Goal: Information Seeking & Learning: Learn about a topic

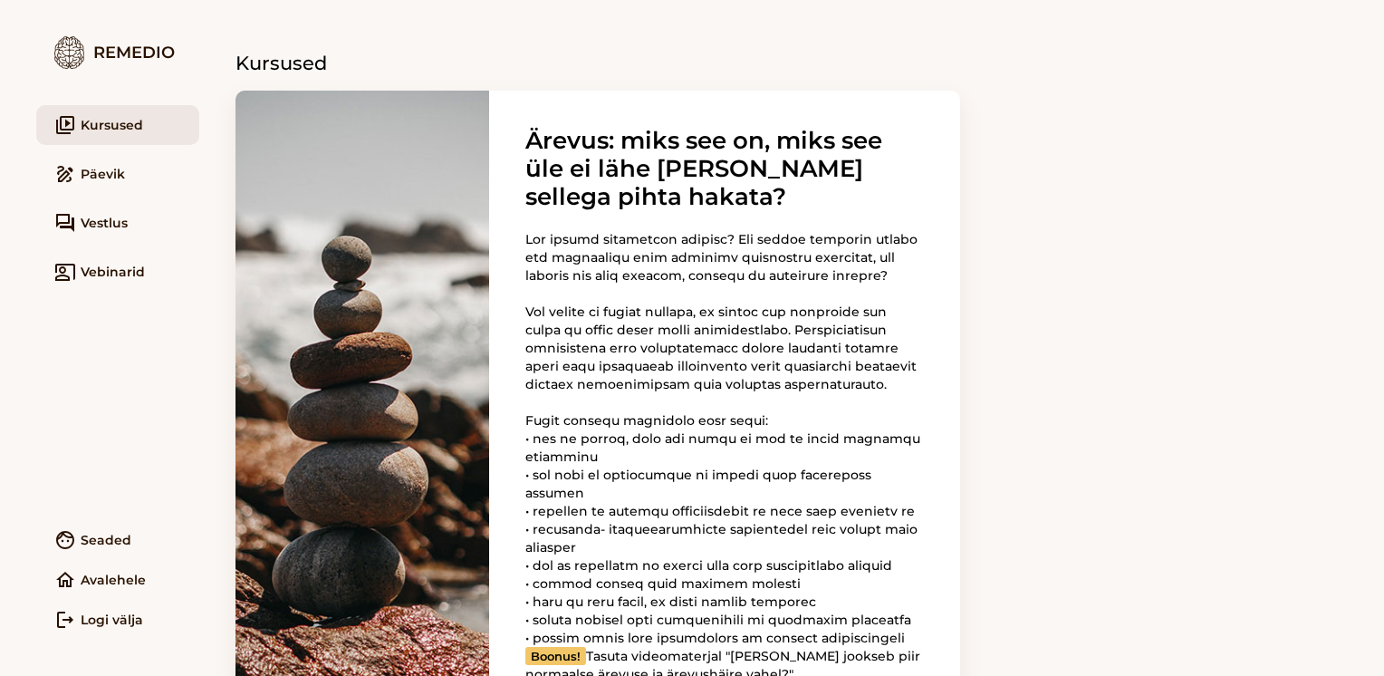
click at [128, 118] on link "video_library Kursused" at bounding box center [117, 125] width 163 height 40
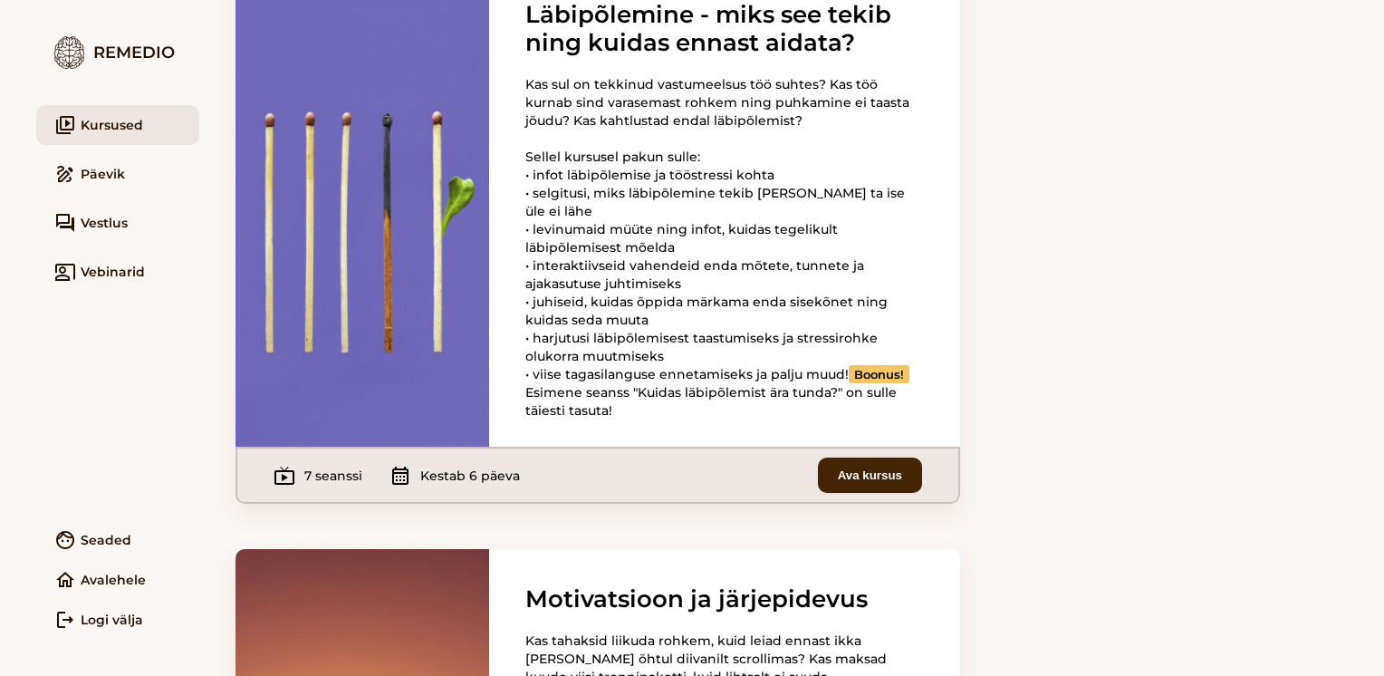
scroll to position [2257, 0]
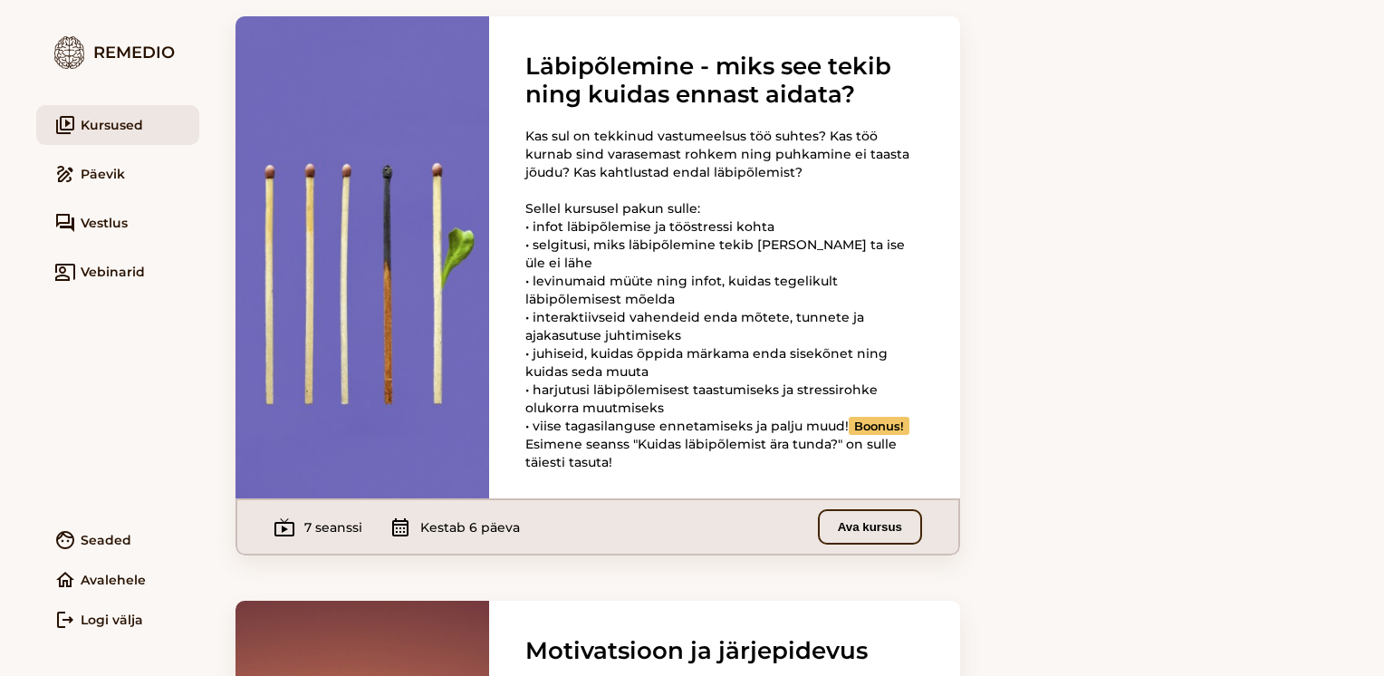
click at [848, 544] on button "Ava kursus" at bounding box center [870, 526] width 104 height 35
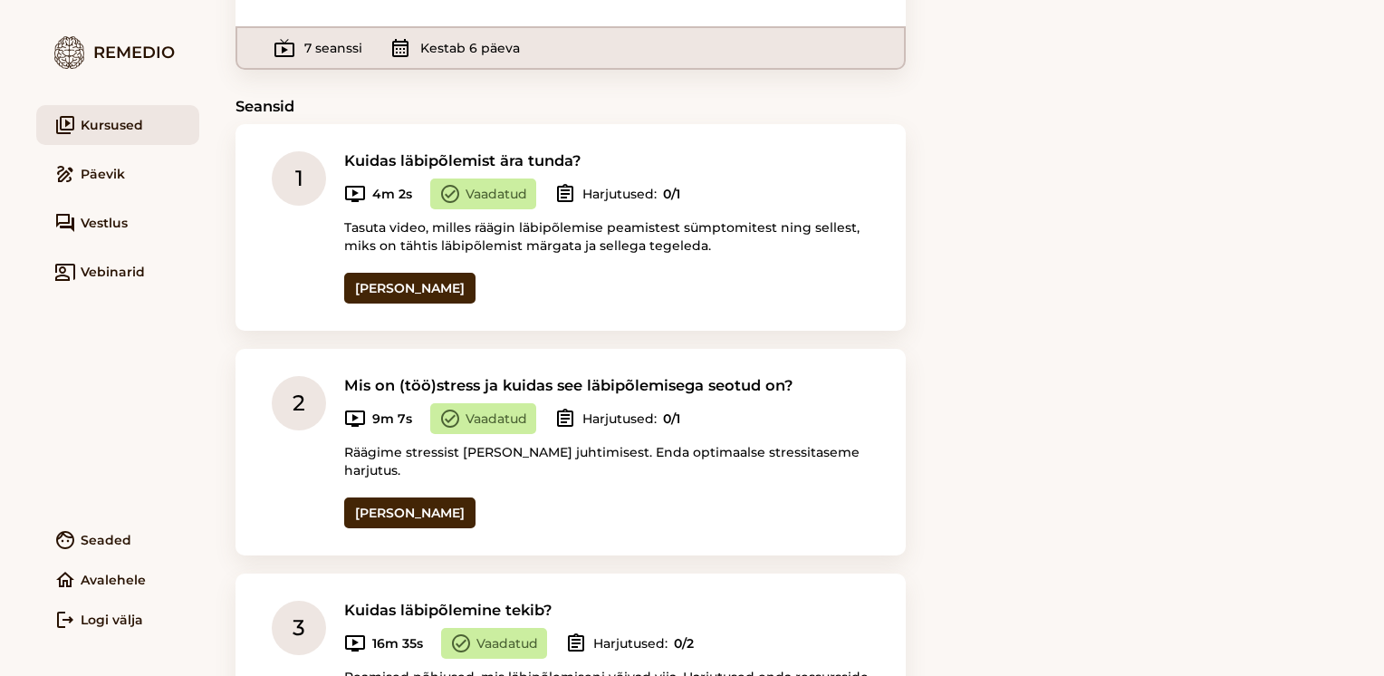
scroll to position [304, 0]
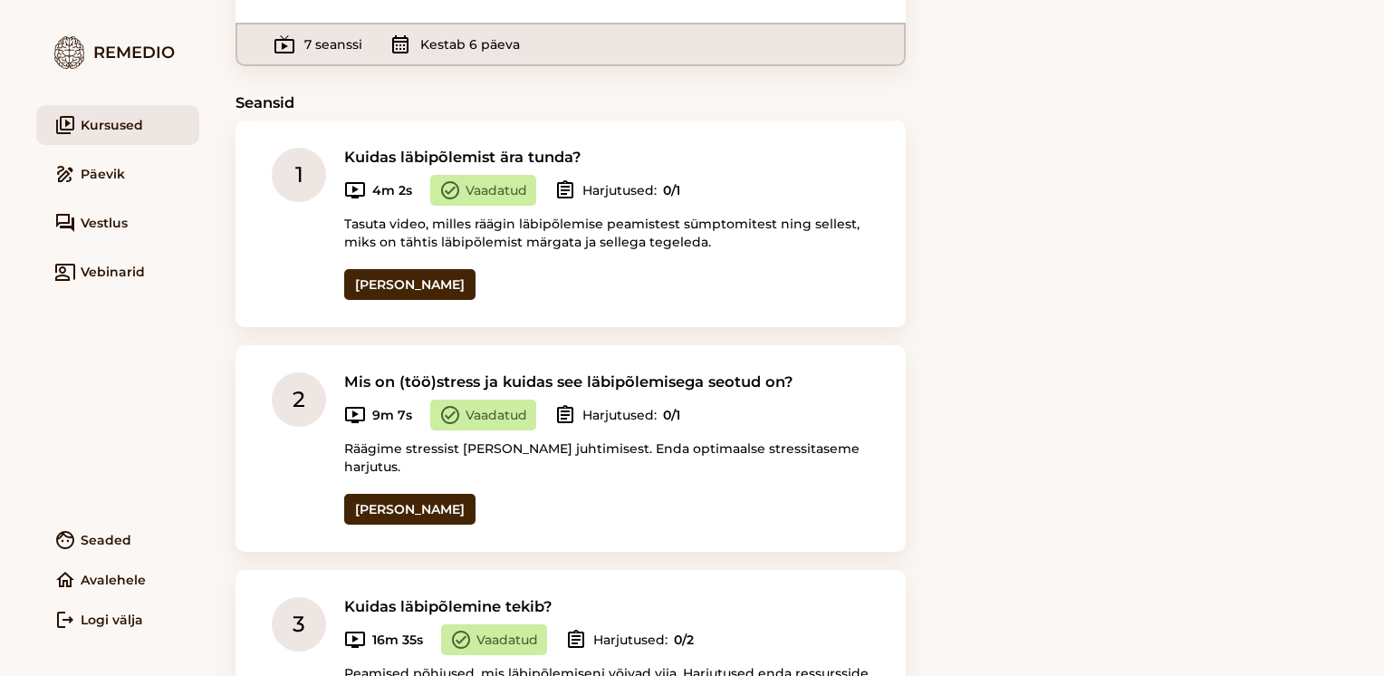
click at [590, 187] on div "assignment [GEOGRAPHIC_DATA]: 0/1" at bounding box center [617, 190] width 126 height 31
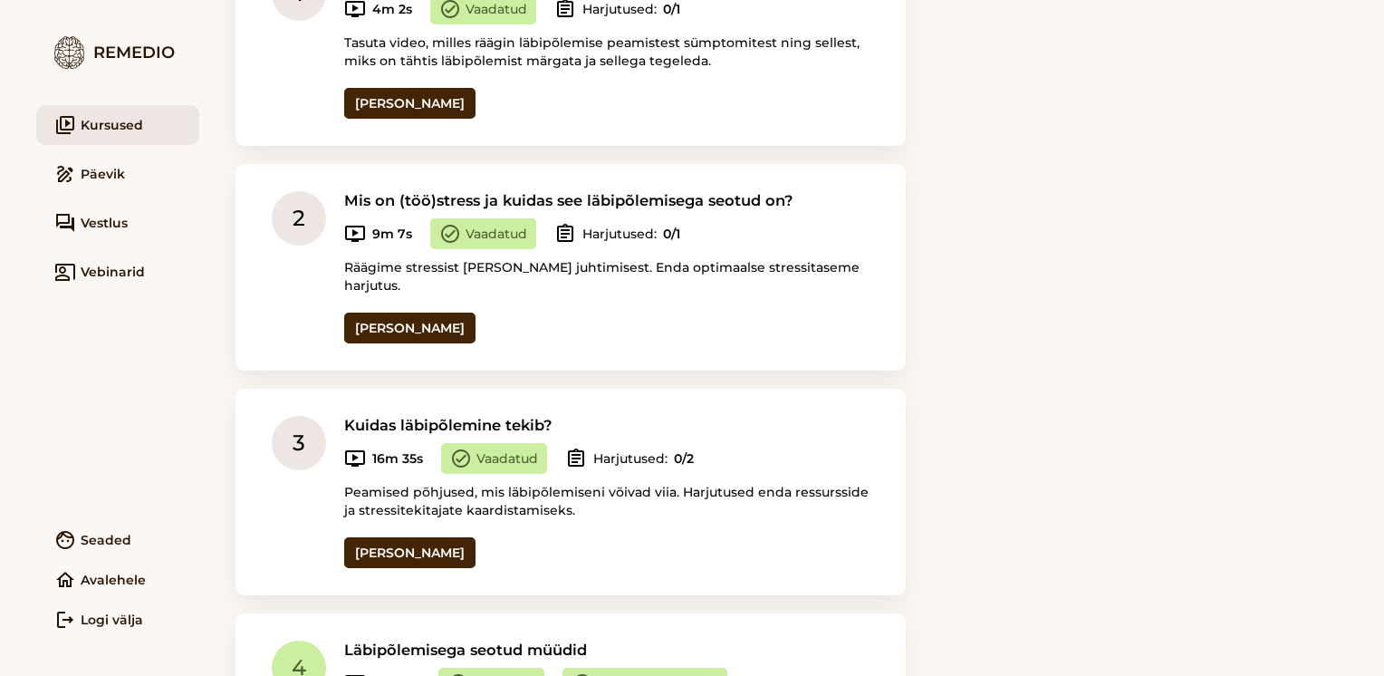
scroll to position [475, 0]
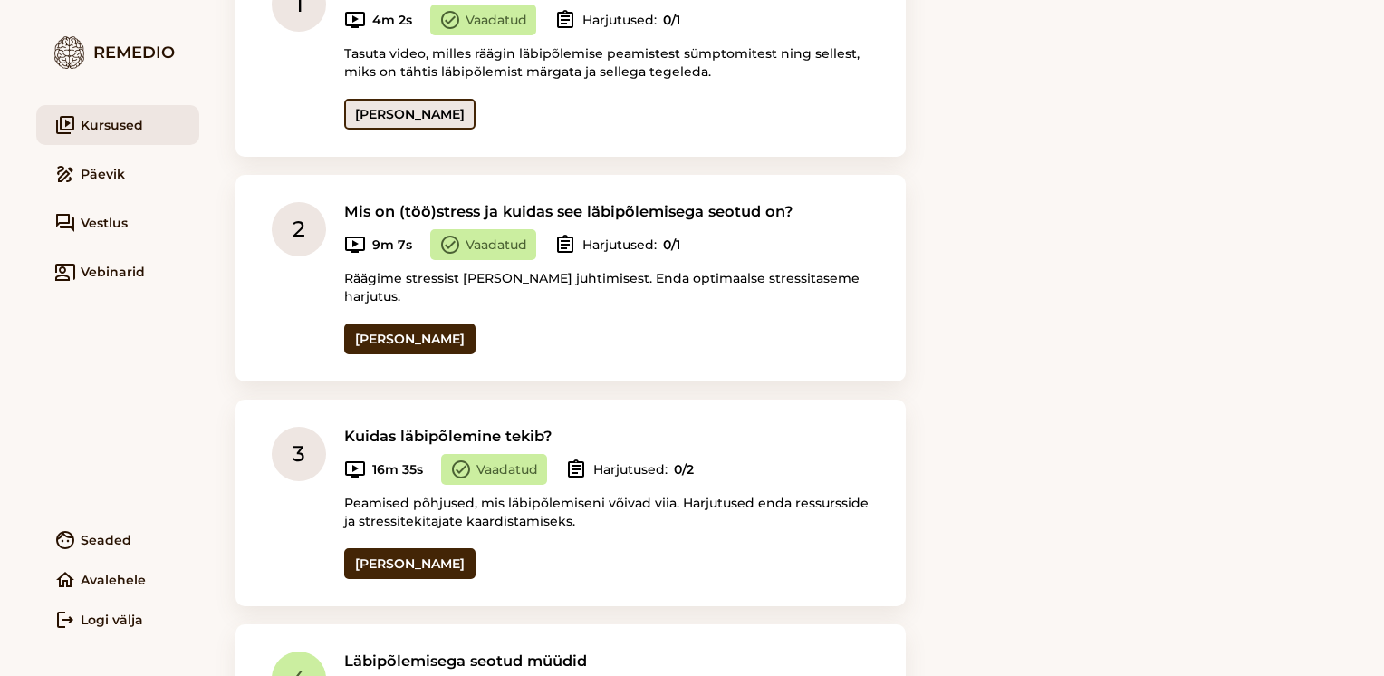
click at [413, 112] on link "[PERSON_NAME]" at bounding box center [409, 114] width 131 height 31
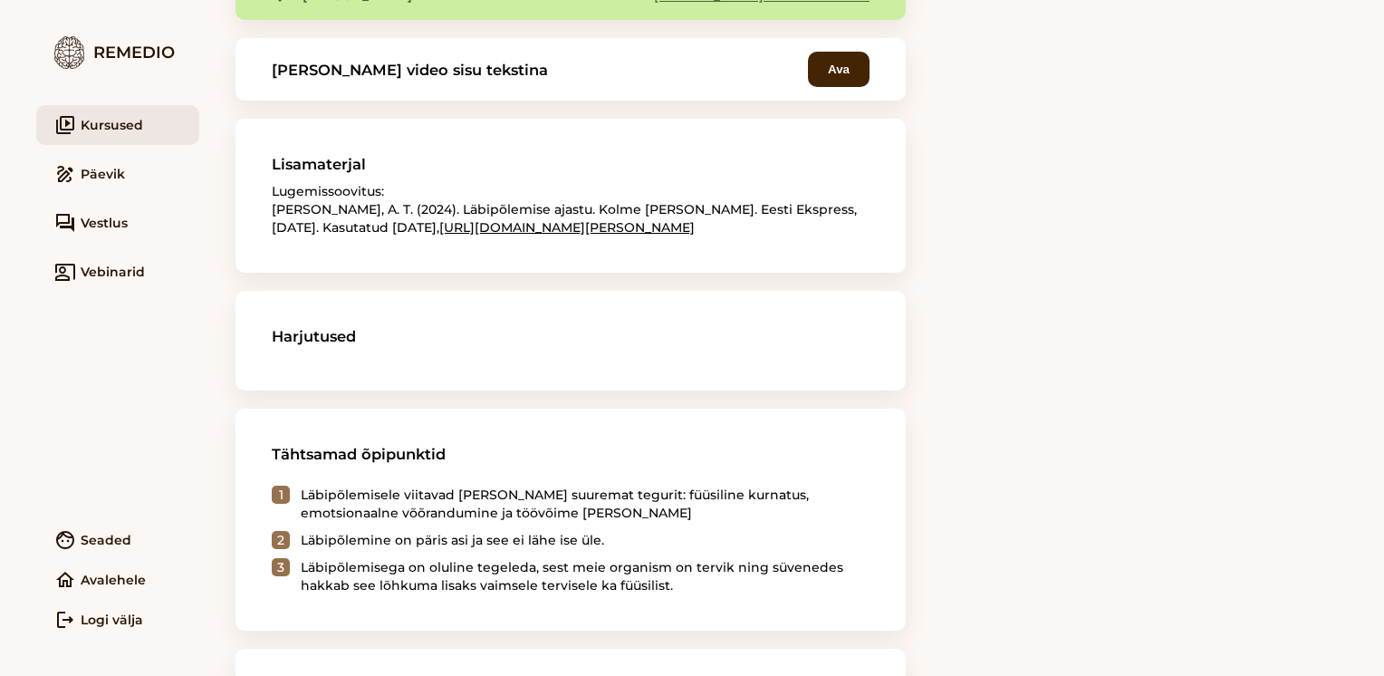
scroll to position [554, 0]
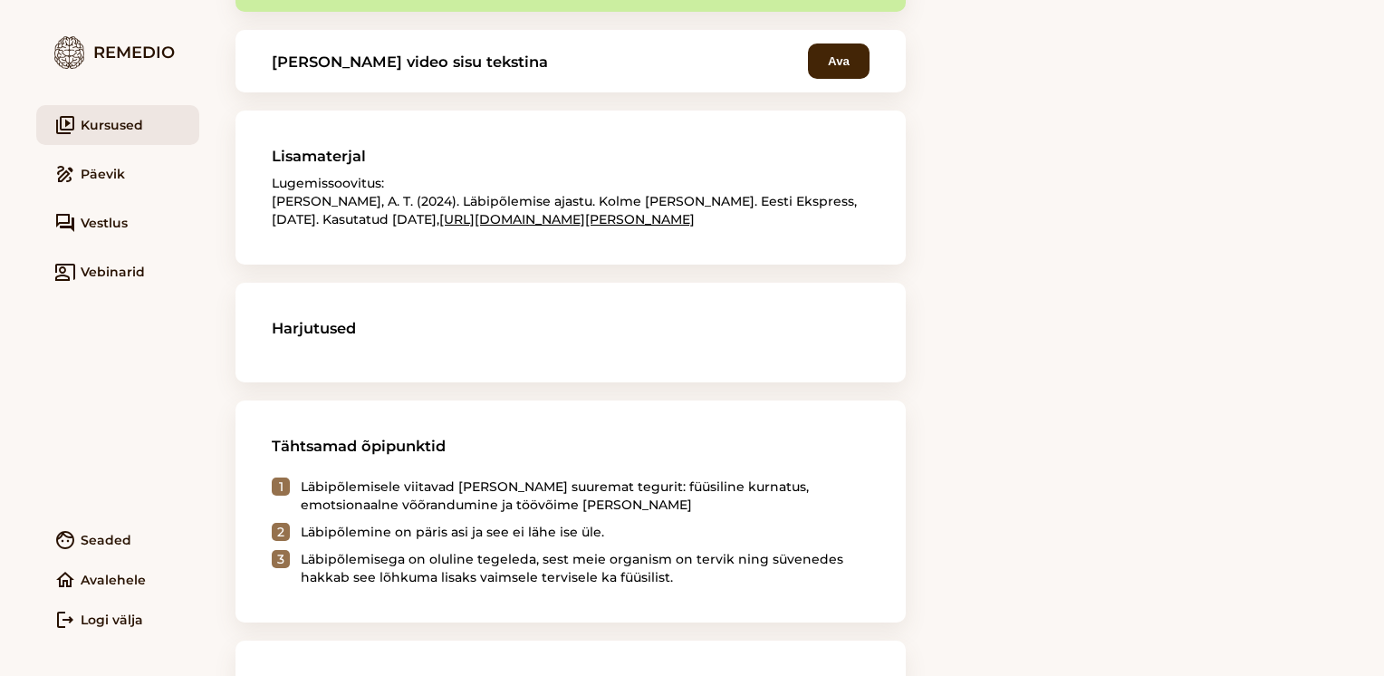
click at [328, 356] on section "Harjutused" at bounding box center [570, 333] width 670 height 100
click at [311, 337] on h3 "Harjutused" at bounding box center [571, 328] width 598 height 18
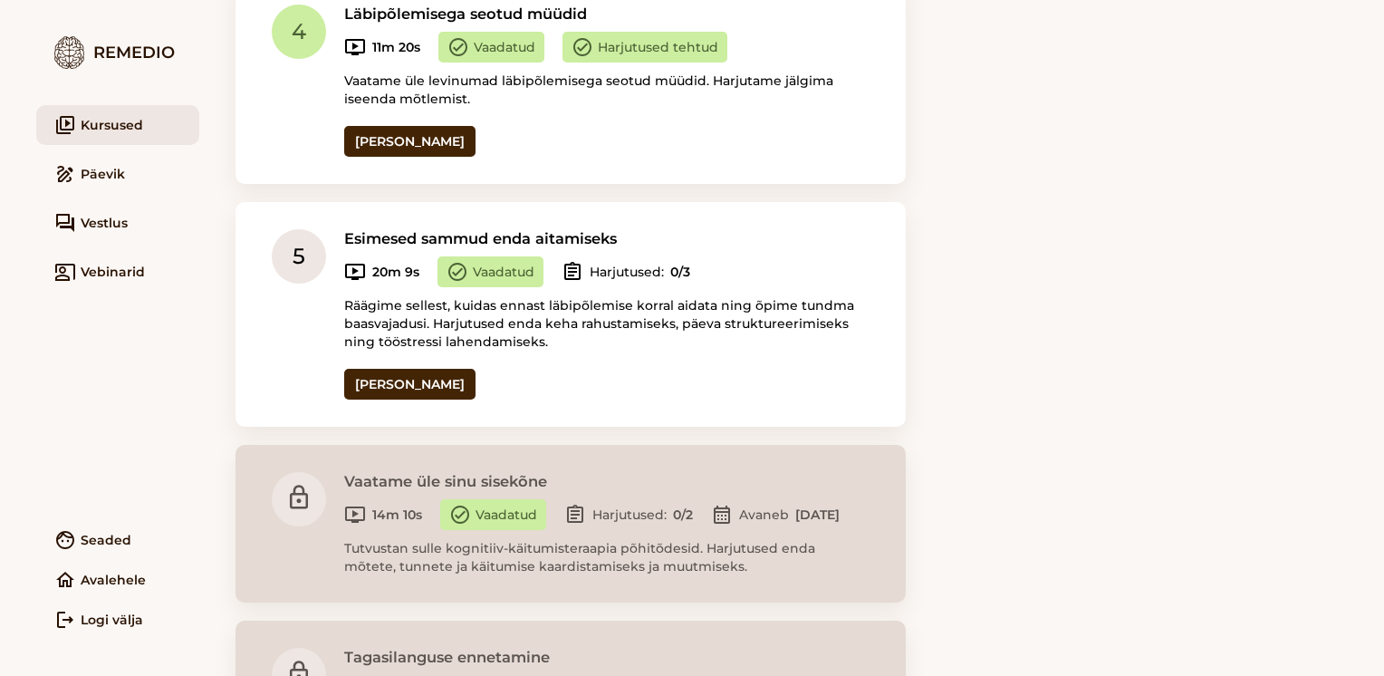
scroll to position [1123, 0]
click at [380, 379] on section "5 Esimesed sammud enda aitamiseks ondemand_video 20m 9s check_circle Vaadatud a…" at bounding box center [570, 312] width 670 height 225
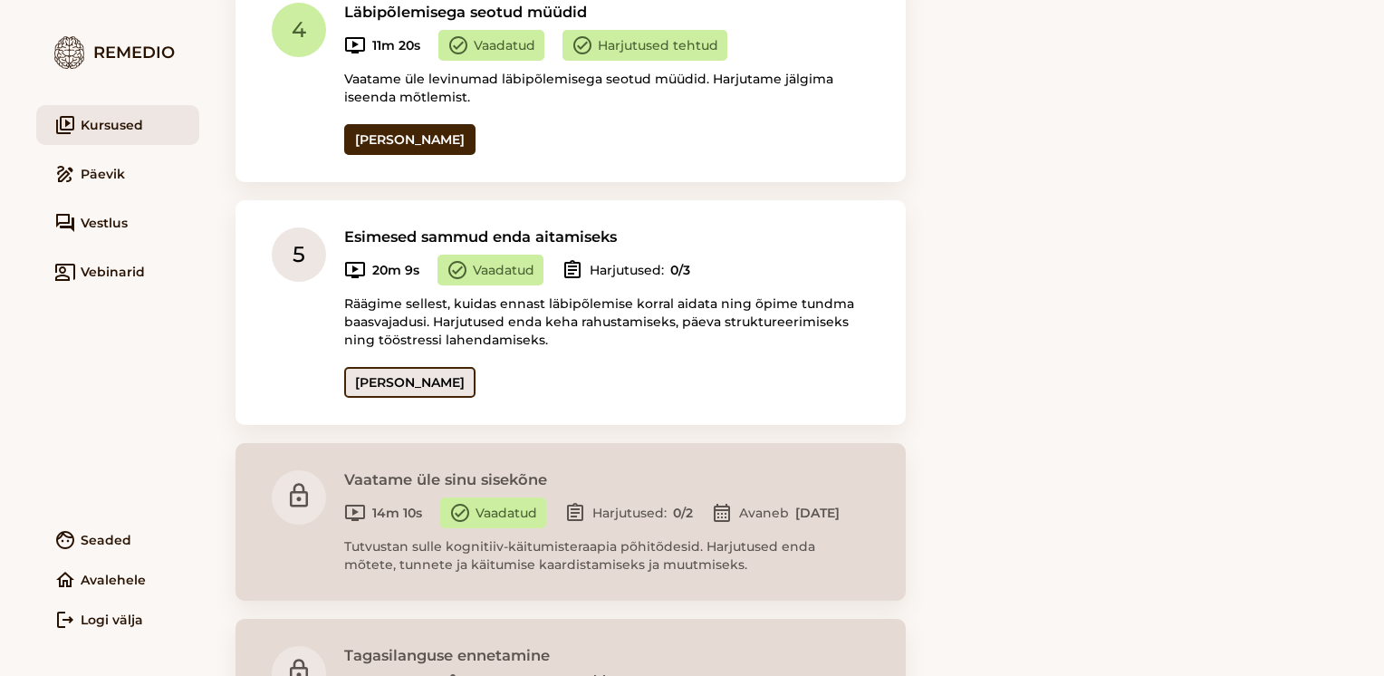
click at [379, 367] on link "[PERSON_NAME]" at bounding box center [409, 382] width 131 height 31
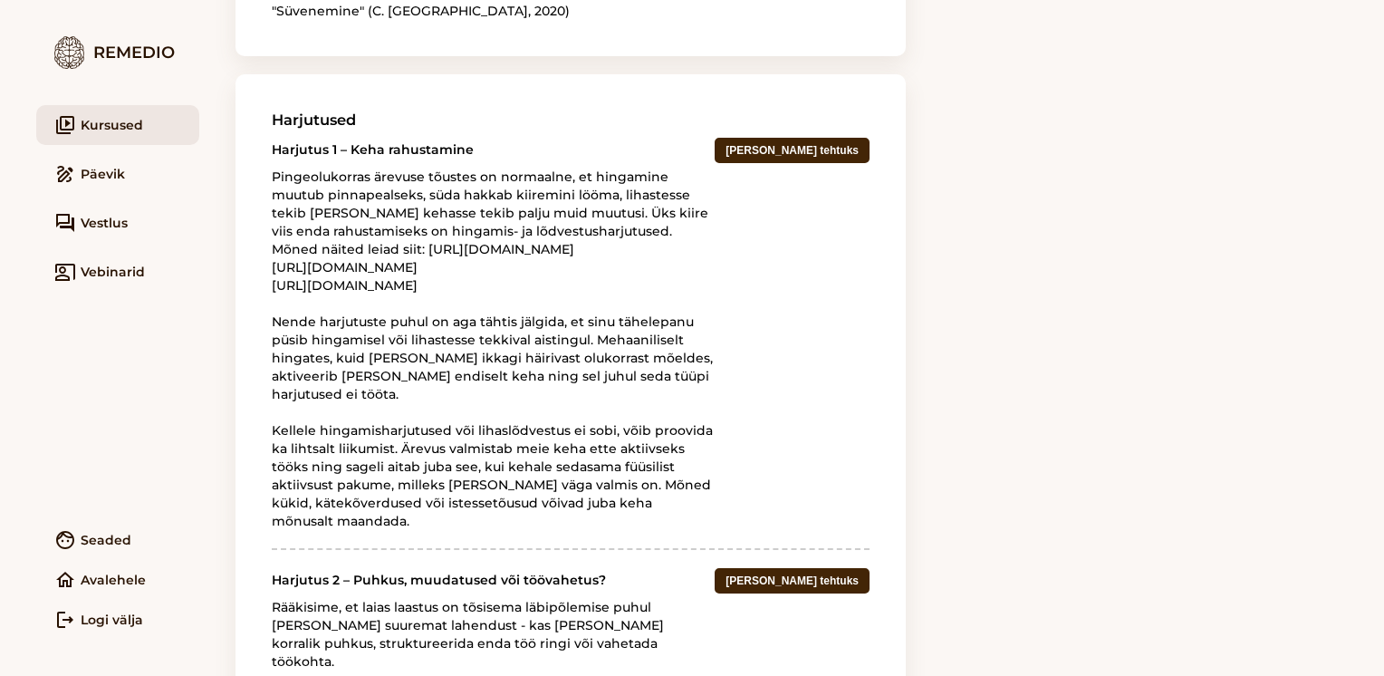
scroll to position [1309, 0]
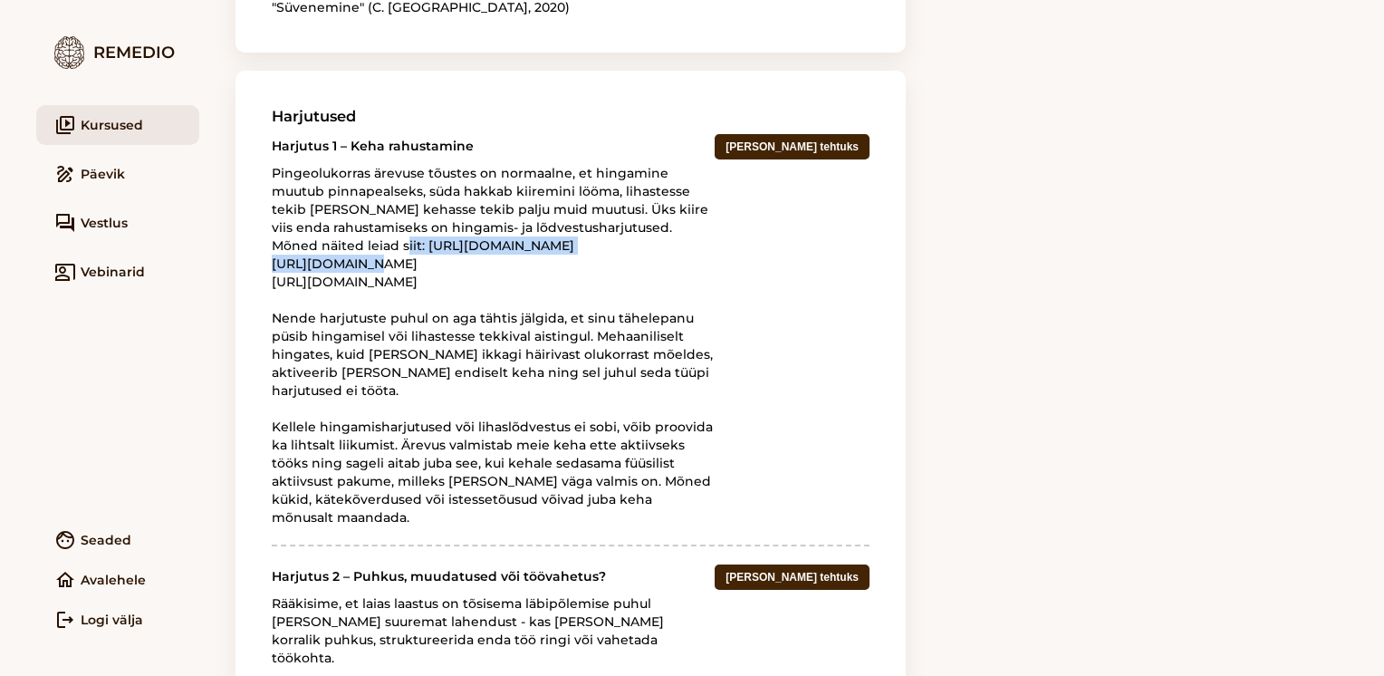
drag, startPoint x: 520, startPoint y: 295, endPoint x: 270, endPoint y: 302, distance: 250.0
copy div "[URL][DOMAIN_NAME]"
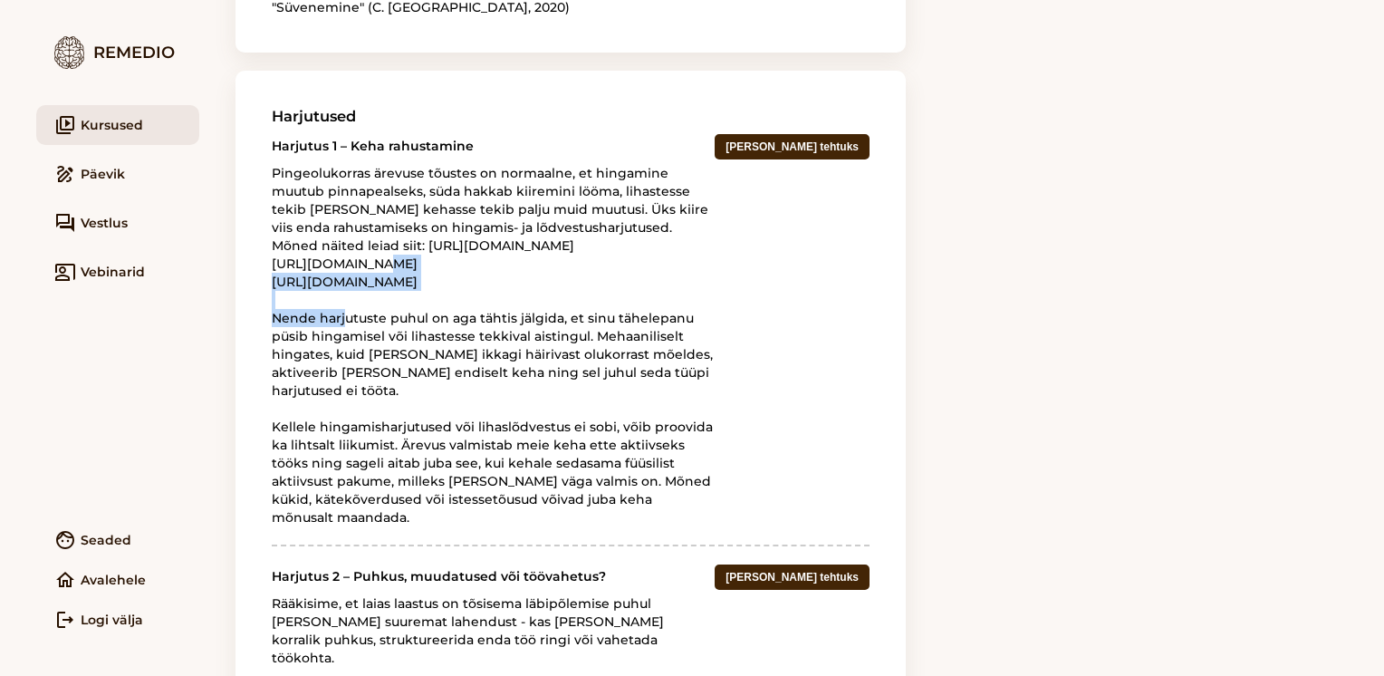
drag, startPoint x: 496, startPoint y: 316, endPoint x: 269, endPoint y: 321, distance: 227.3
copy div "[URL][DOMAIN_NAME]"
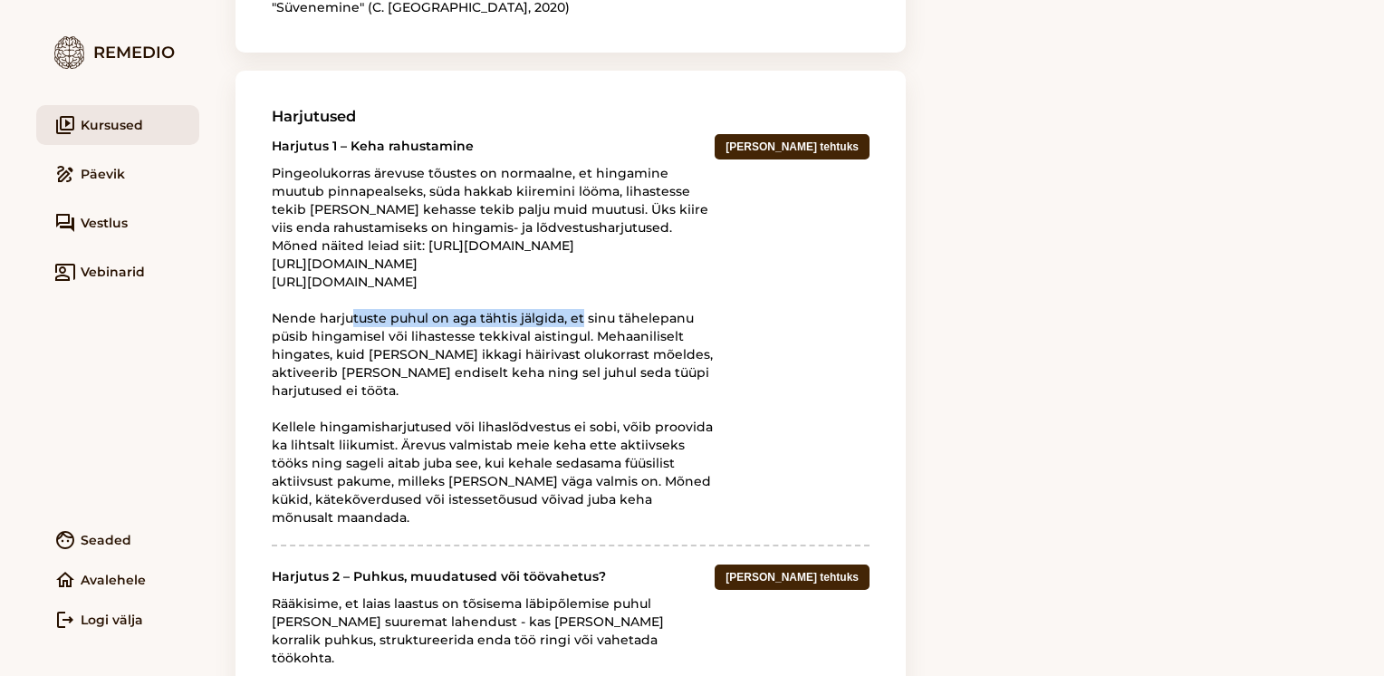
drag, startPoint x: 269, startPoint y: 339, endPoint x: 557, endPoint y: 344, distance: 288.0
copy div "[URL][DOMAIN_NAME]"
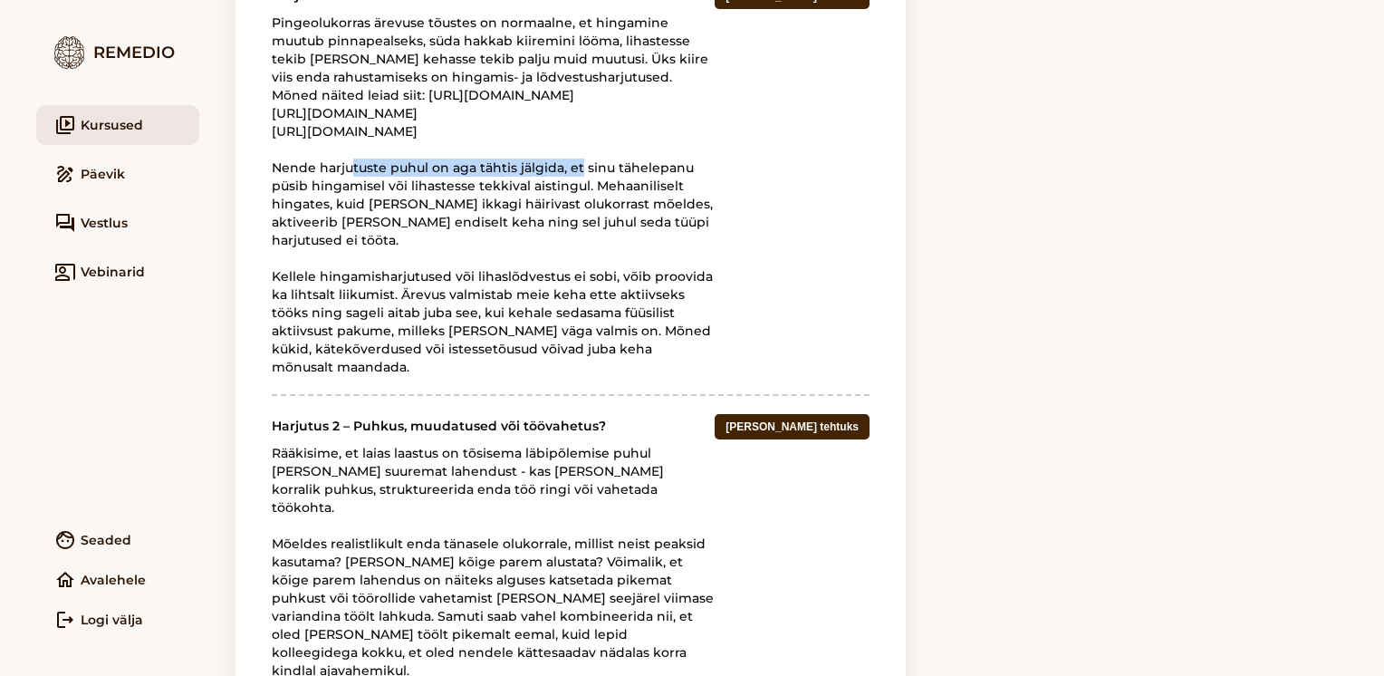
scroll to position [1411, 0]
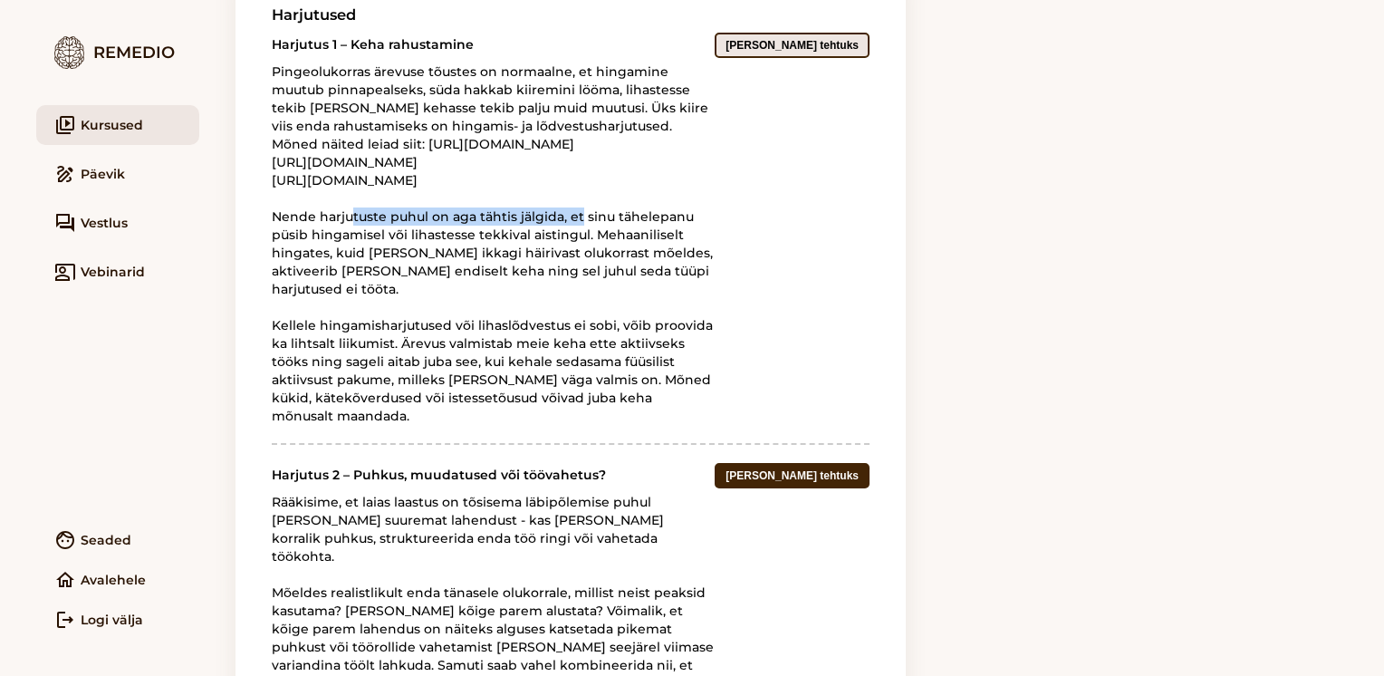
click at [811, 58] on button "[PERSON_NAME] tehtuks" at bounding box center [792, 45] width 155 height 25
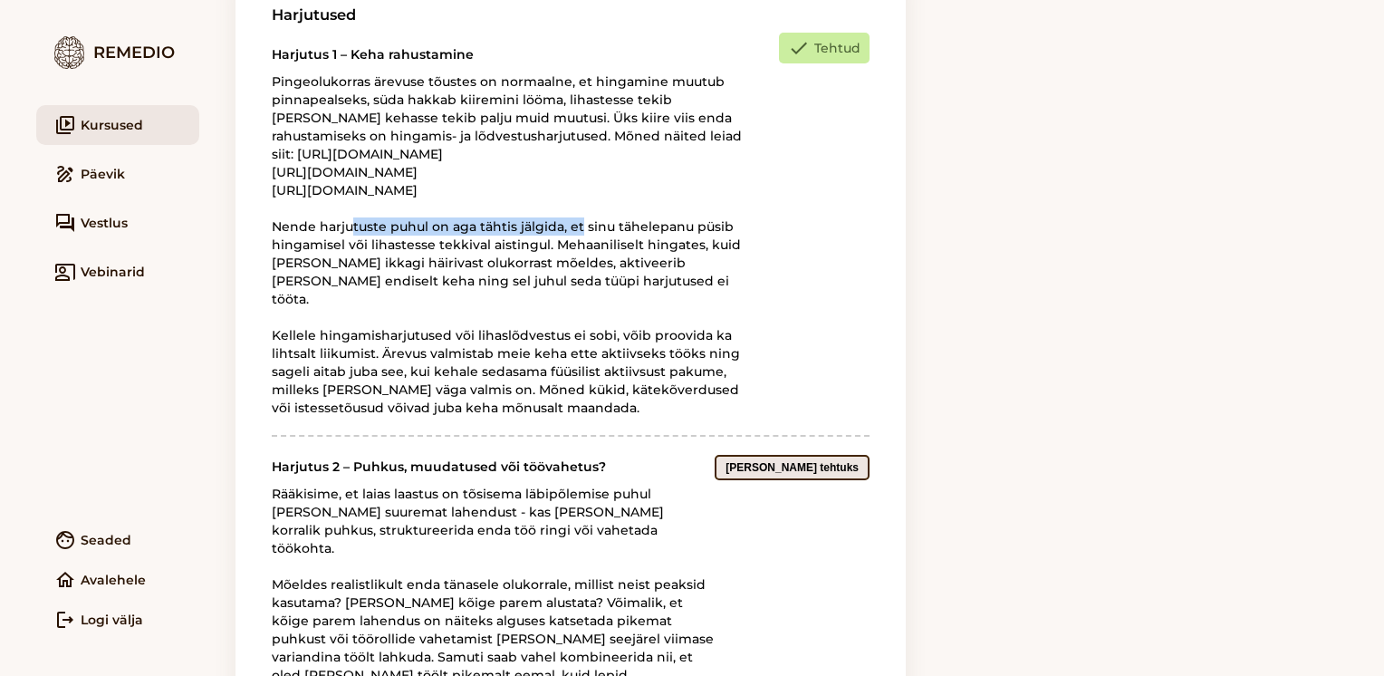
click at [814, 480] on button "[PERSON_NAME] tehtuks" at bounding box center [792, 467] width 155 height 25
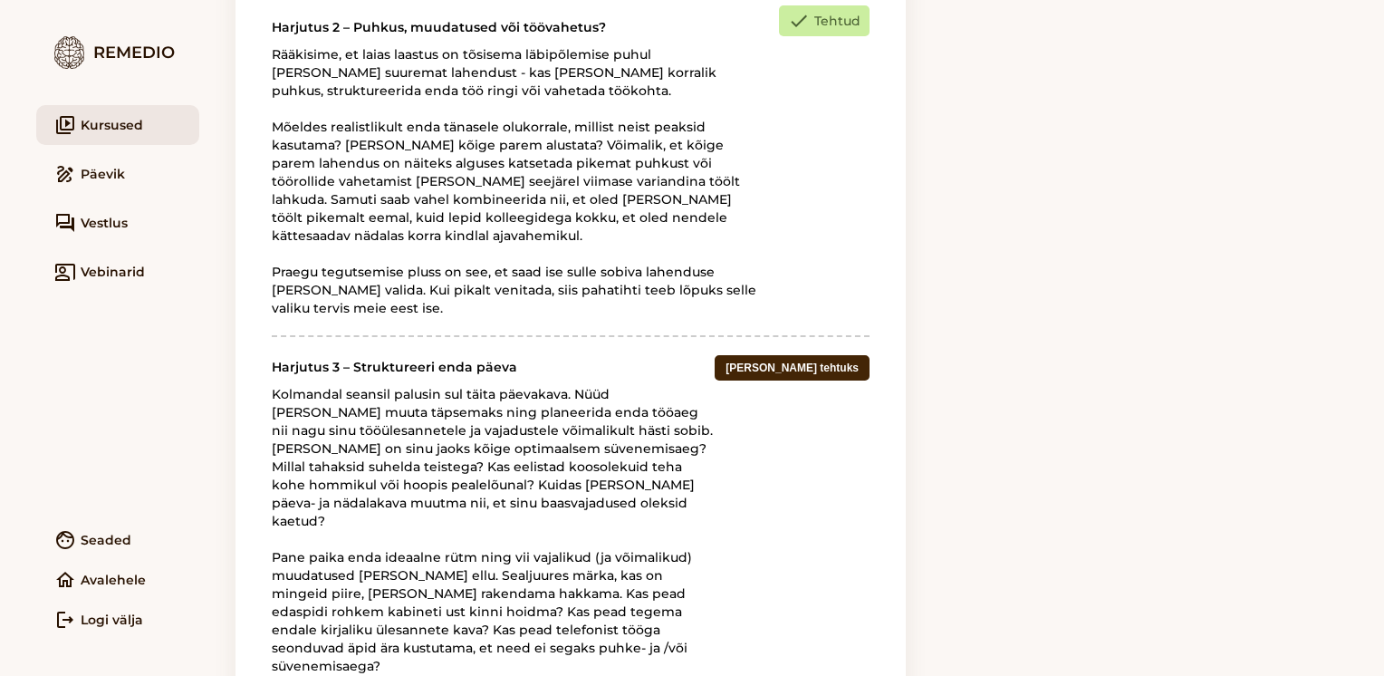
scroll to position [1863, 0]
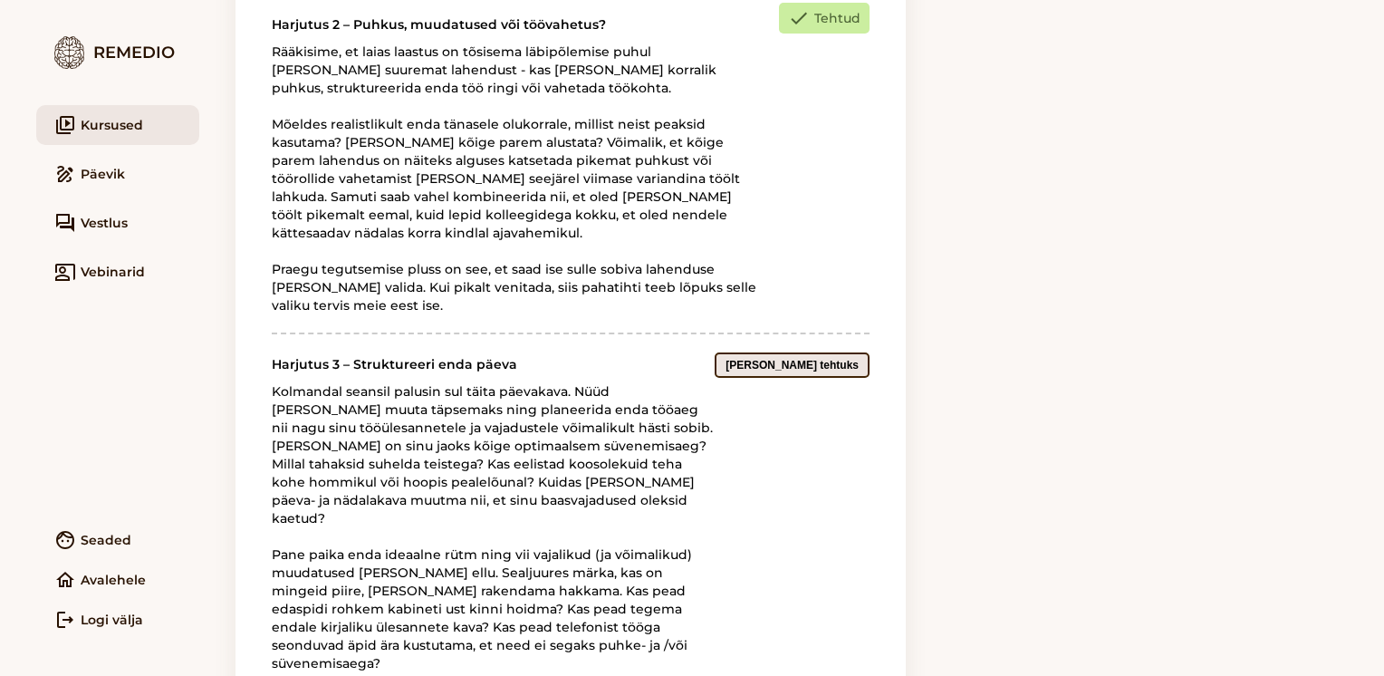
click at [811, 378] on button "[PERSON_NAME] tehtuks" at bounding box center [792, 364] width 155 height 25
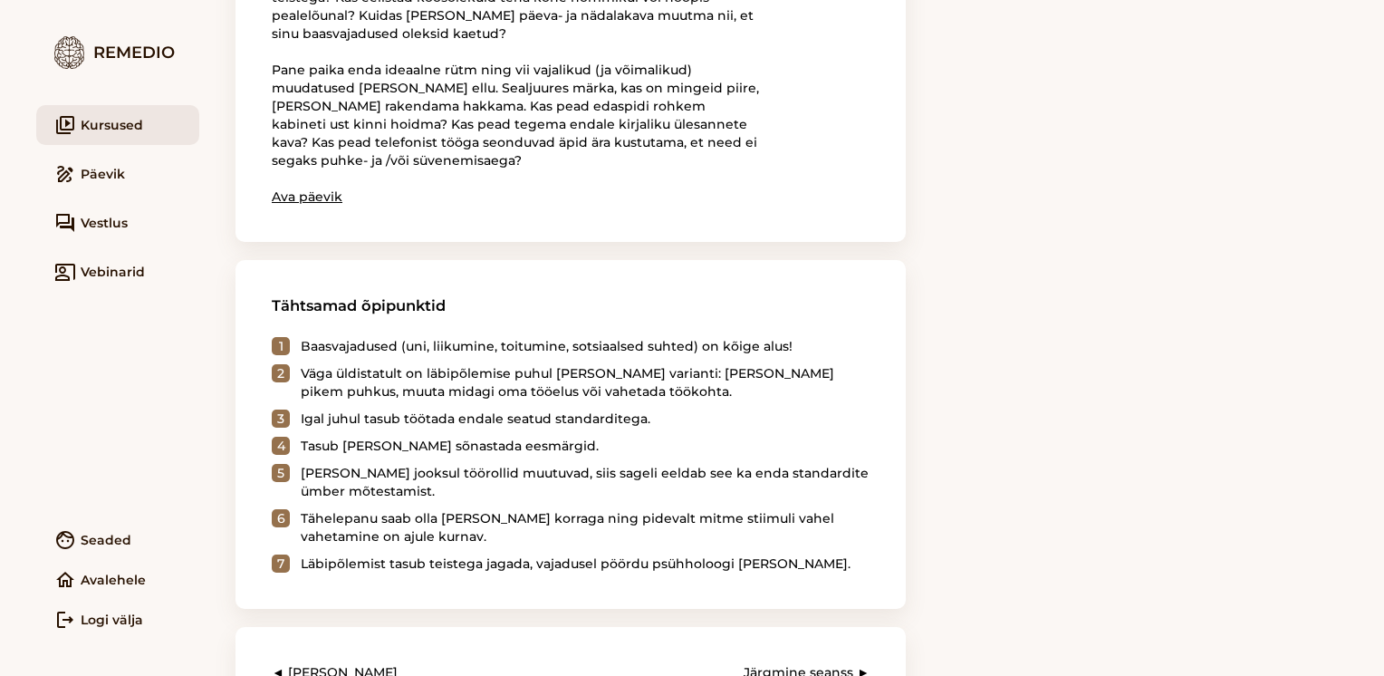
scroll to position [2465, 0]
